Goal: Check status: Check status

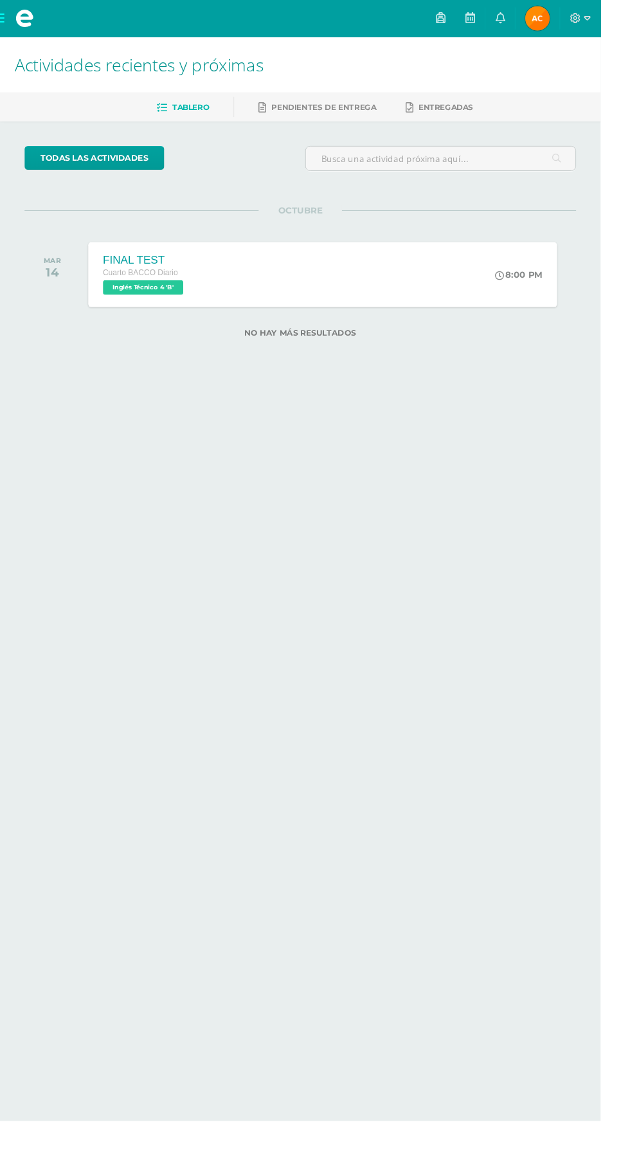
click at [365, 396] on html "Mis cursos Archivos Cerrar panel Ciencias Sociales y Formación Ciudadana 4 Cuar…" at bounding box center [315, 198] width 630 height 396
click at [579, 19] on span "[PERSON_NAME] Mi Perfil" at bounding box center [564, 19] width 31 height 26
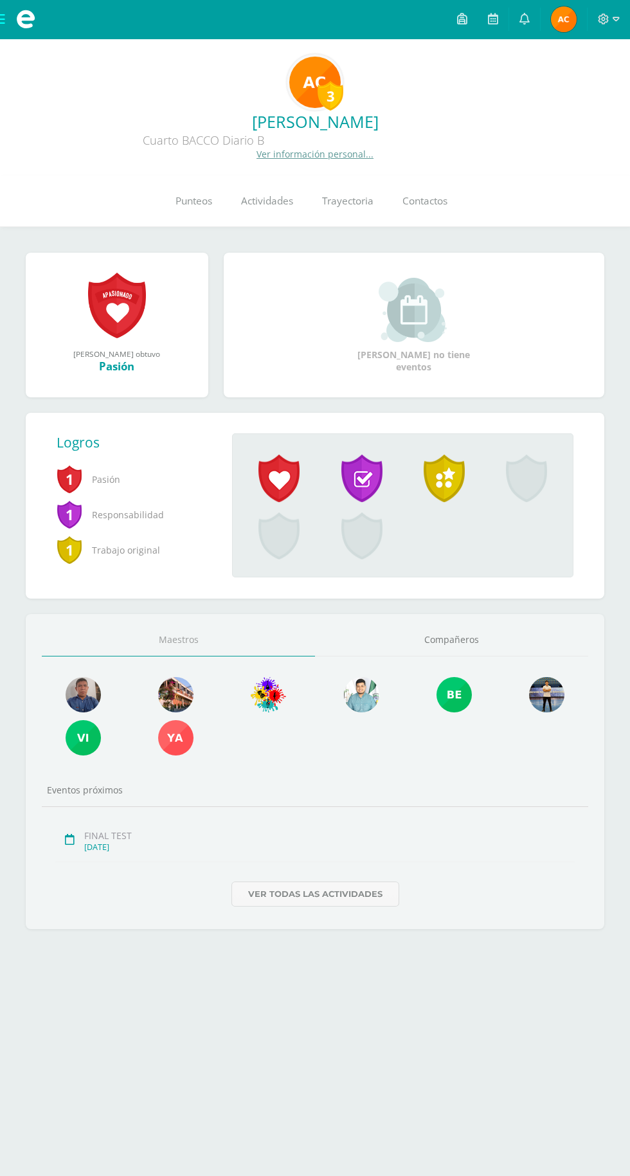
click at [202, 206] on span "Punteos" at bounding box center [194, 201] width 37 height 14
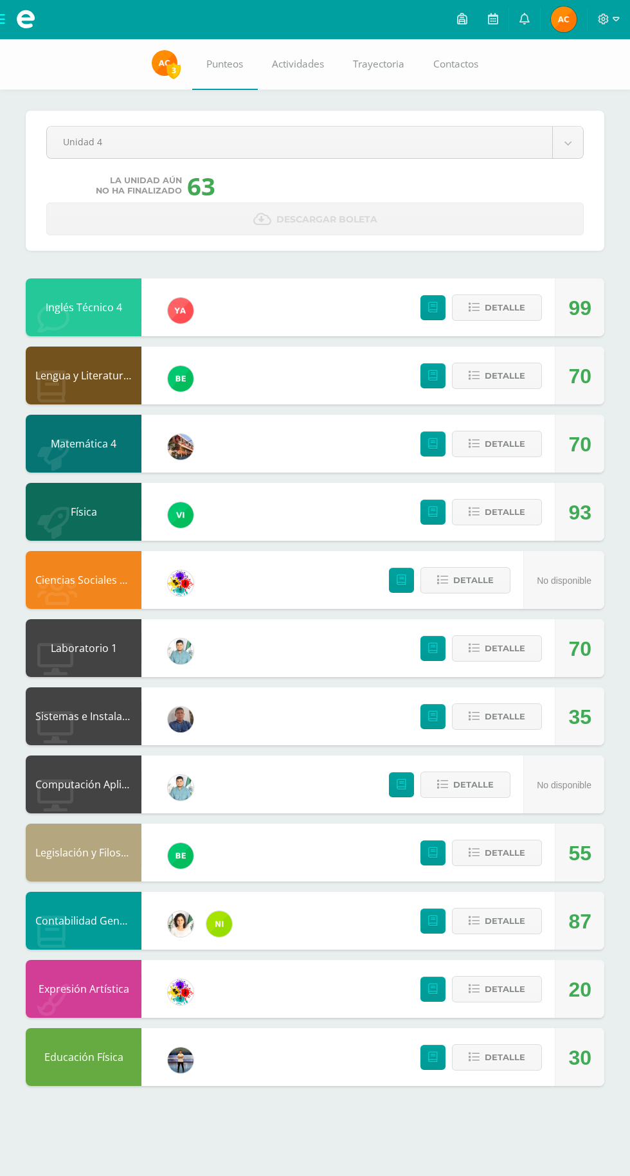
click at [80, 1089] on div "Pendiente Unidad 4 Unidad 1 Unidad 2 Unidad 3 Unidad 4 La unidad aún no ha fina…" at bounding box center [315, 575] width 630 height 1073
click at [509, 724] on span "Detalle" at bounding box center [505, 717] width 41 height 24
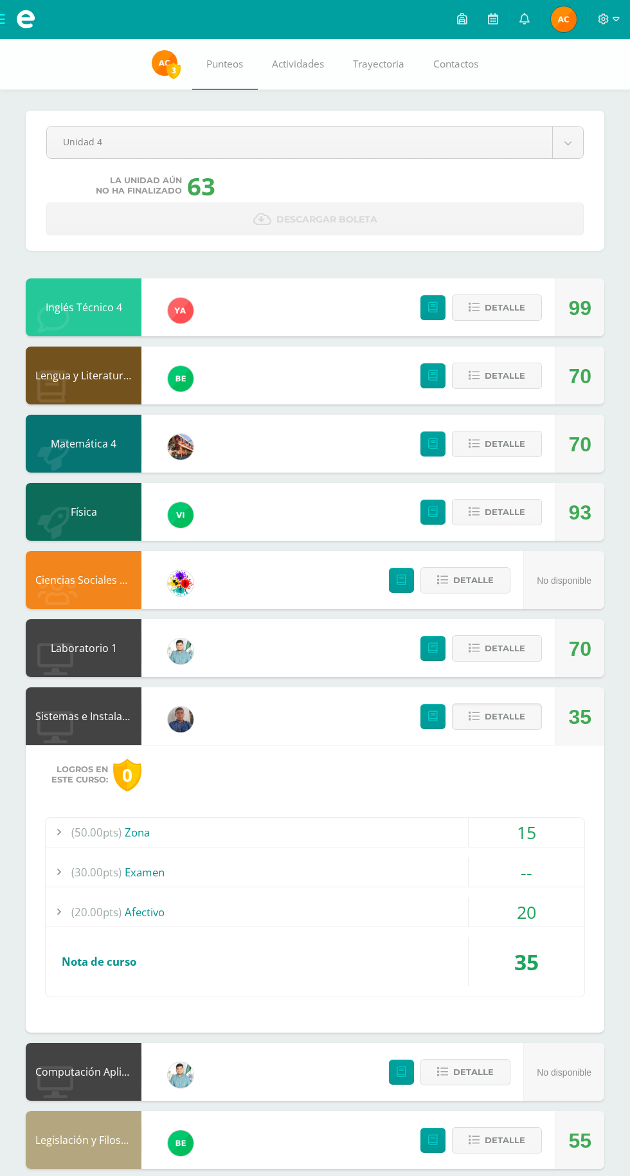
click at [127, 842] on div "(50.00pts) Zona" at bounding box center [315, 832] width 539 height 29
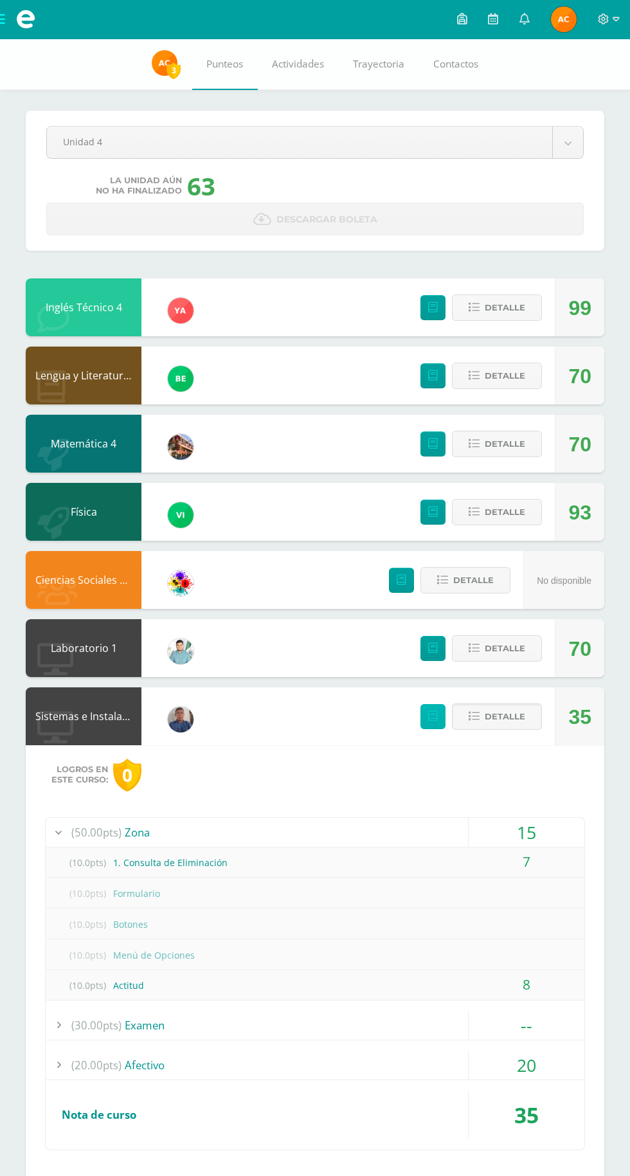
click at [432, 717] on icon at bounding box center [433, 716] width 10 height 11
